Goal: Information Seeking & Learning: Learn about a topic

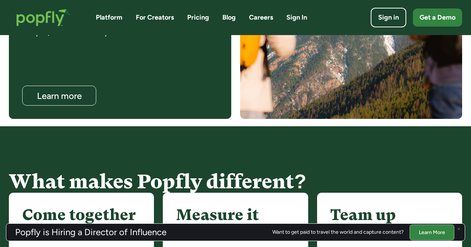
scroll to position [702, 0]
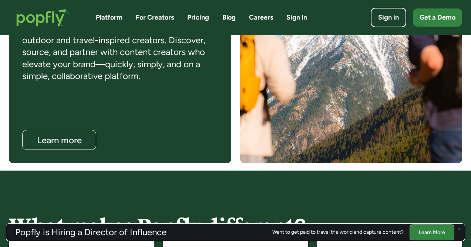
click at [202, 18] on link "Pricing" at bounding box center [198, 17] width 22 height 9
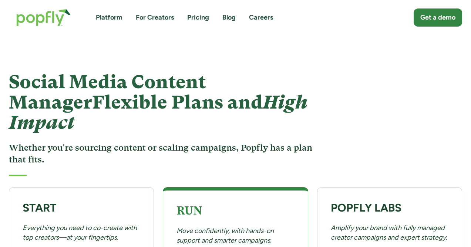
click at [54, 23] on img "home" at bounding box center [43, 17] width 69 height 32
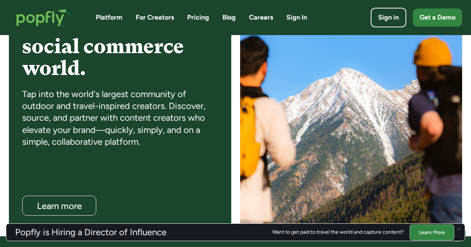
scroll to position [705, 0]
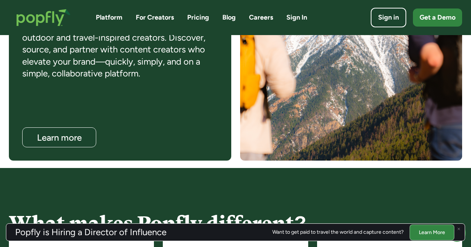
click at [181, 86] on div "Collaboration in a social commerce world. Tap into the world's largest communit…" at bounding box center [120, 49] width 222 height 223
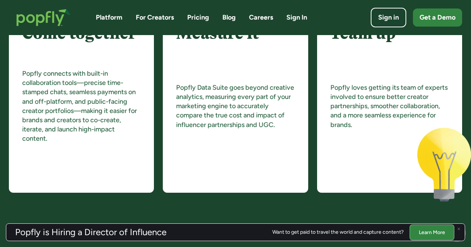
scroll to position [1245, 0]
